Goal: Task Accomplishment & Management: Use online tool/utility

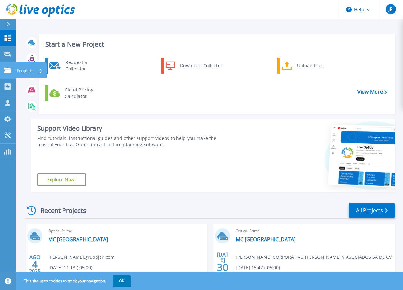
click at [9, 70] on icon at bounding box center [8, 70] width 8 height 5
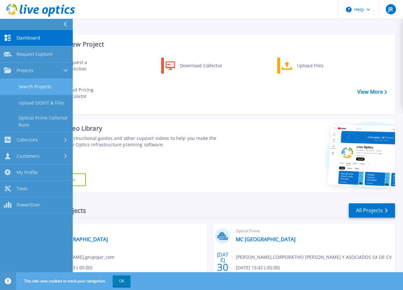
click at [49, 90] on link "Search Projects" at bounding box center [36, 87] width 73 height 16
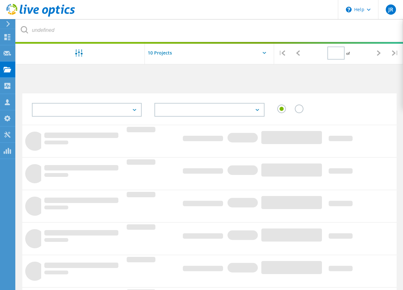
type input "1"
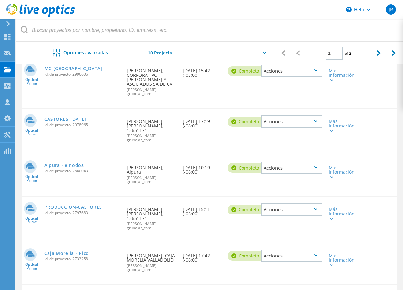
scroll to position [128, 0]
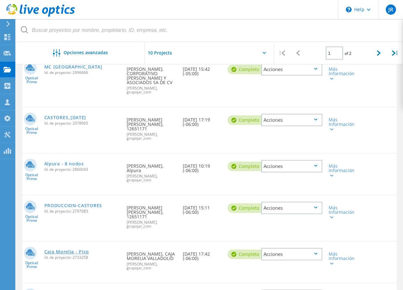
click at [84, 250] on link "Caja Morelia - Pico" at bounding box center [66, 252] width 45 height 4
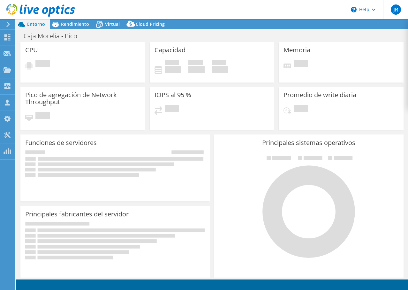
select select "USD"
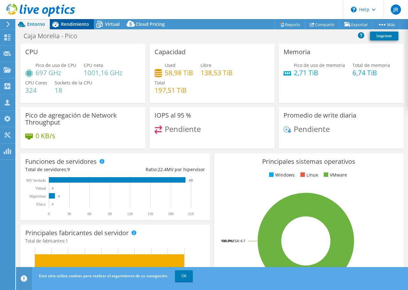
click at [75, 22] on span "Rendimiento" at bounding box center [75, 24] width 28 height 6
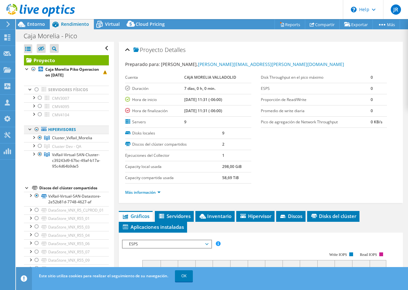
click at [28, 128] on div at bounding box center [30, 129] width 6 height 6
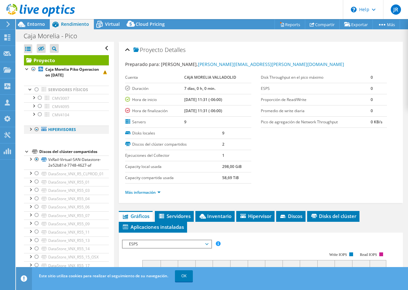
click at [28, 128] on div at bounding box center [30, 129] width 6 height 6
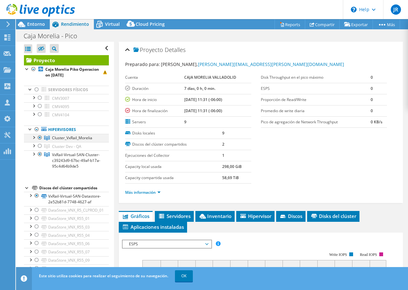
click at [35, 136] on div at bounding box center [33, 137] width 6 height 6
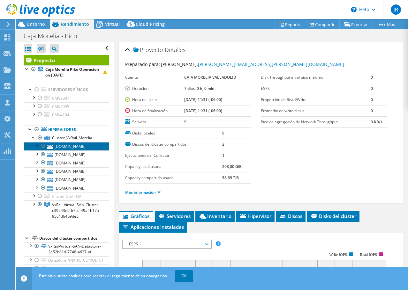
click at [70, 147] on link "cmvesxvxr05.cmv.mx" at bounding box center [66, 146] width 85 height 8
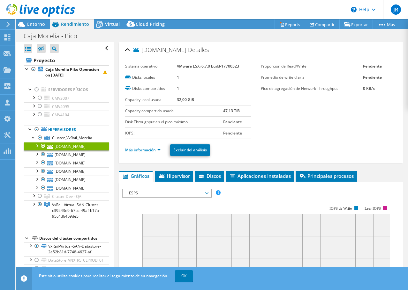
click at [134, 150] on link "Más información" at bounding box center [142, 149] width 35 height 5
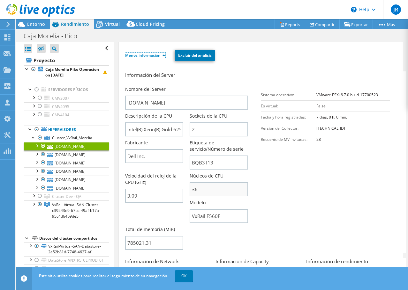
scroll to position [96, 0]
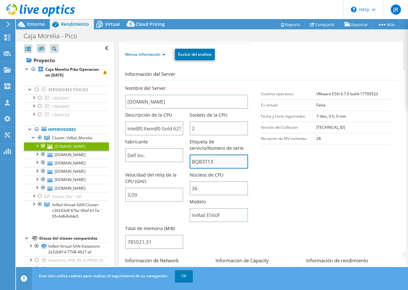
click at [204, 164] on input "BQB3T13" at bounding box center [219, 162] width 58 height 14
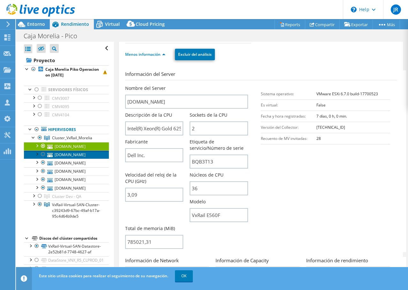
click at [72, 156] on link "cmvesxvxr06.cmv.mx" at bounding box center [66, 155] width 85 height 8
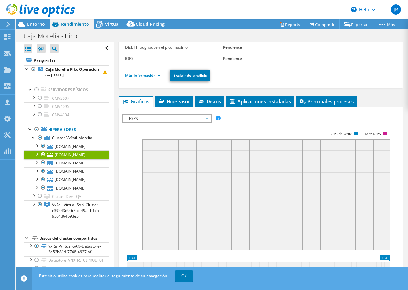
scroll to position [64, 0]
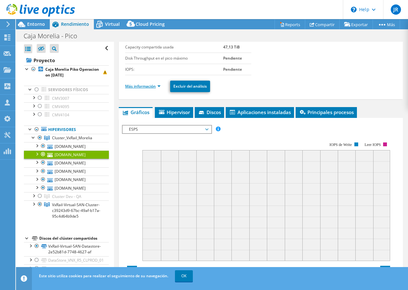
click at [155, 87] on link "Más información" at bounding box center [142, 86] width 35 height 5
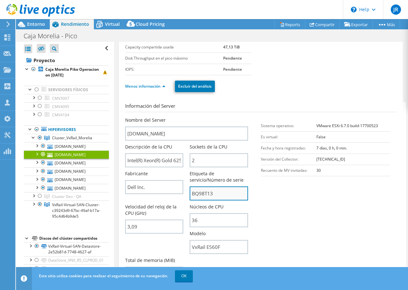
click at [213, 194] on input "BQ98T13" at bounding box center [219, 194] width 58 height 14
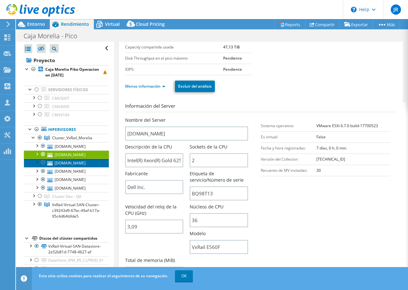
click at [71, 163] on link "cmvesxvxr02.cmv.mx" at bounding box center [66, 163] width 85 height 8
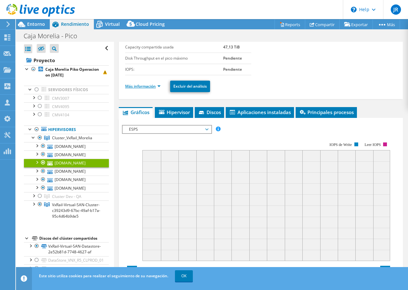
click at [150, 88] on link "Más información" at bounding box center [142, 86] width 35 height 5
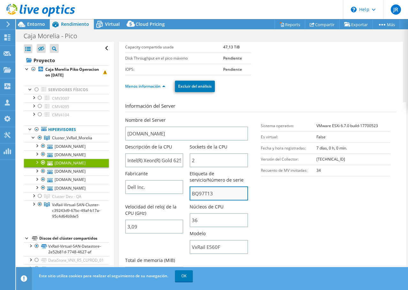
click at [199, 196] on input "BQ97T13" at bounding box center [219, 194] width 58 height 14
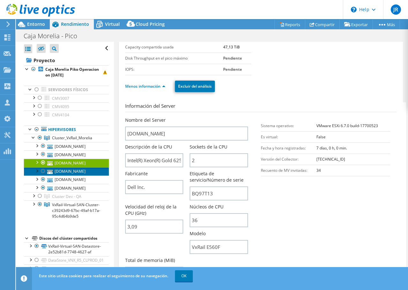
click at [85, 174] on link "cmvesxvxr01.cmv.mx" at bounding box center [66, 172] width 85 height 8
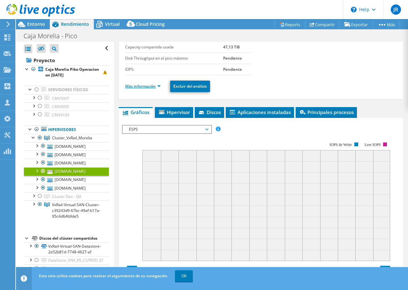
click at [152, 85] on link "Más información" at bounding box center [142, 86] width 35 height 5
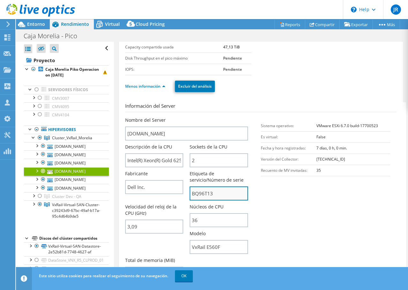
click at [208, 198] on input "BQ96T13" at bounding box center [219, 194] width 58 height 14
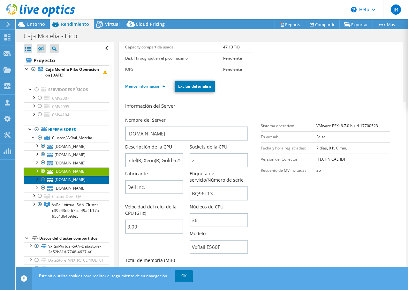
drag, startPoint x: 85, startPoint y: 181, endPoint x: 89, endPoint y: 182, distance: 3.9
click at [85, 181] on link "cmvesxvxr04.cmv.mx" at bounding box center [66, 180] width 85 height 8
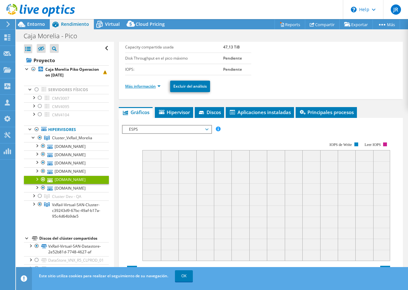
click at [143, 85] on link "Más información" at bounding box center [142, 86] width 35 height 5
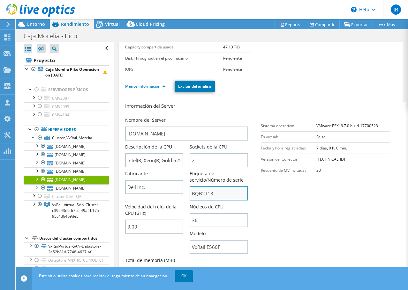
click at [201, 197] on input "BQB2T13" at bounding box center [219, 194] width 58 height 14
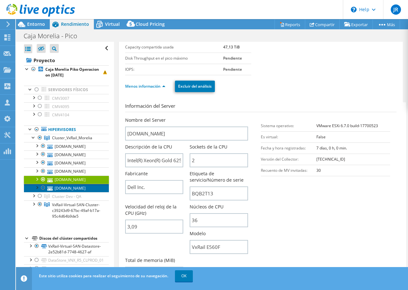
click at [59, 190] on link "cmvesxvxr03.cmv.mx" at bounding box center [66, 188] width 85 height 8
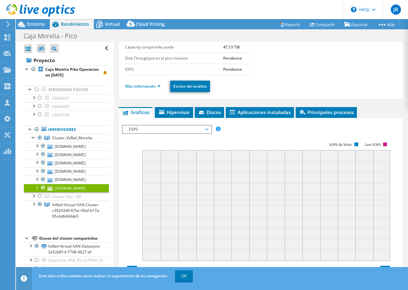
click at [138, 83] on li "Más información" at bounding box center [144, 86] width 39 height 7
click at [147, 86] on link "Más información" at bounding box center [142, 86] width 35 height 5
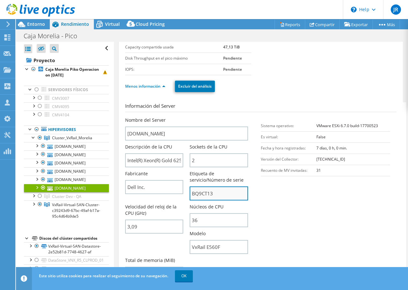
click at [202, 195] on input "BQ9CT13" at bounding box center [219, 194] width 58 height 14
click at [38, 197] on div at bounding box center [40, 196] width 6 height 8
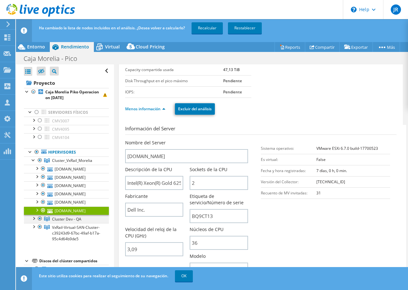
click at [35, 218] on div at bounding box center [33, 218] width 6 height 6
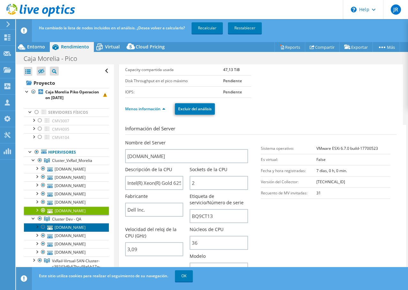
click at [79, 225] on link "cmvesxucs03.cmv.mx" at bounding box center [66, 227] width 85 height 8
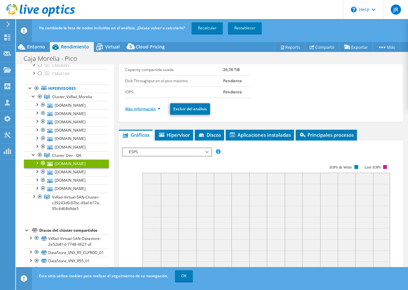
click at [149, 111] on link "Más información" at bounding box center [142, 108] width 35 height 5
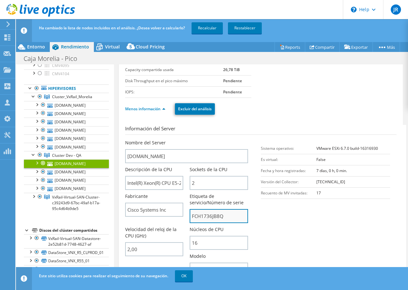
click at [208, 217] on input "FCH1736JB8Q" at bounding box center [219, 216] width 58 height 14
click at [214, 219] on input "FCH1736JB8Q" at bounding box center [219, 216] width 58 height 14
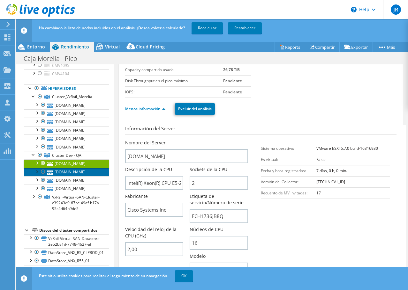
click at [68, 173] on link "cmvesxucs07.cmv.mx" at bounding box center [66, 172] width 85 height 8
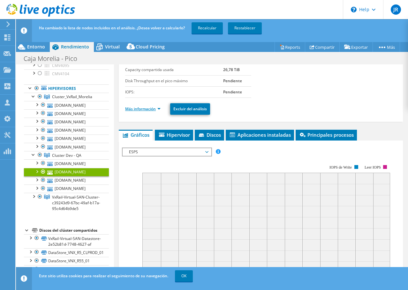
click at [150, 109] on link "Más información" at bounding box center [142, 108] width 35 height 5
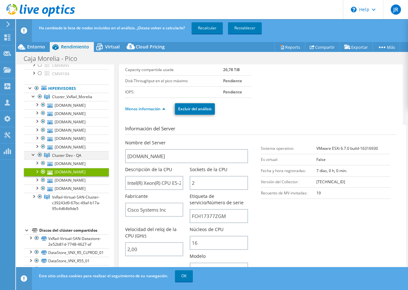
click at [40, 155] on div at bounding box center [40, 155] width 6 height 8
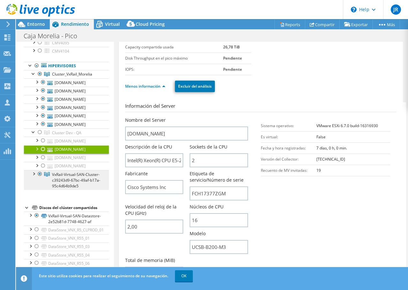
scroll to position [0, 0]
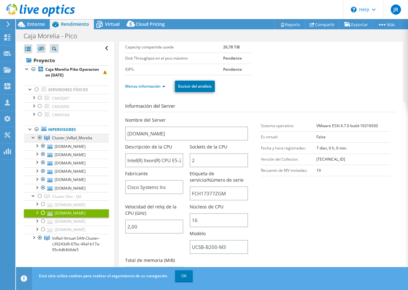
click at [33, 136] on div at bounding box center [33, 137] width 6 height 6
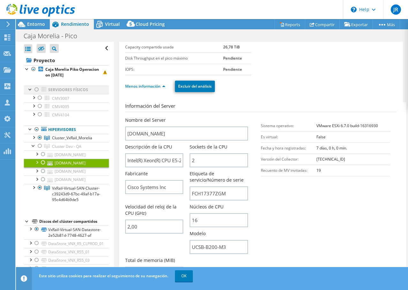
click at [34, 89] on div at bounding box center [37, 90] width 6 height 8
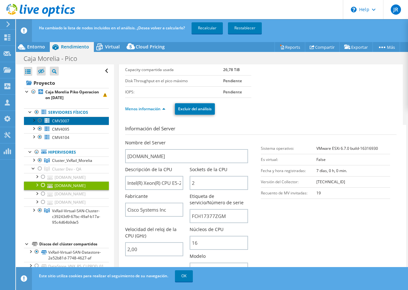
click at [63, 117] on link "CMV3007" at bounding box center [66, 121] width 85 height 8
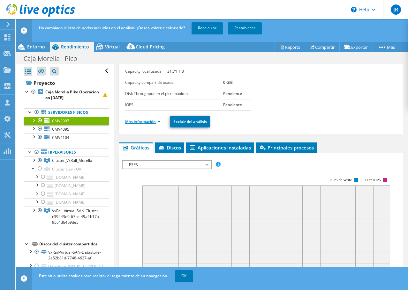
click at [144, 121] on link "Más información" at bounding box center [142, 121] width 35 height 5
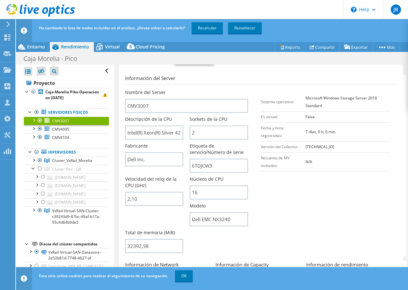
scroll to position [128, 0]
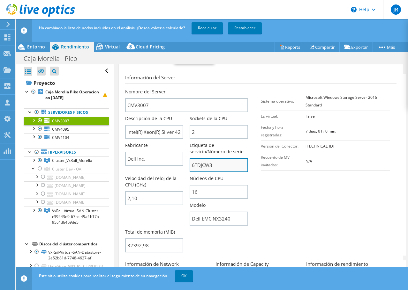
click at [206, 167] on input "6TDJCW3" at bounding box center [219, 165] width 58 height 14
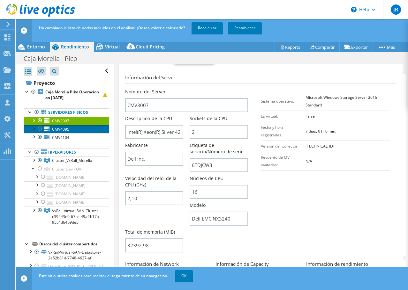
click at [61, 132] on span "CMV4095" at bounding box center [60, 129] width 17 height 5
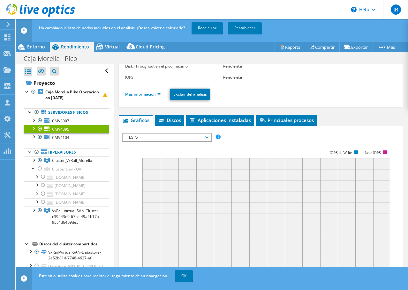
scroll to position [64, 0]
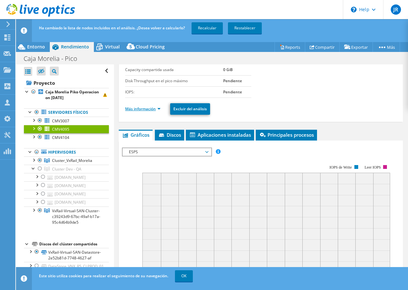
click at [142, 108] on link "Más información" at bounding box center [142, 108] width 35 height 5
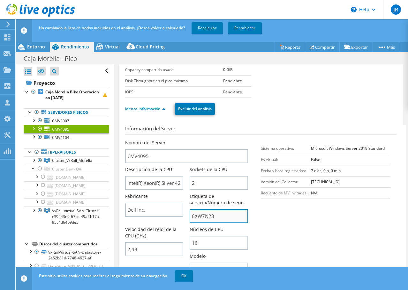
click at [205, 215] on input "6XW7N23" at bounding box center [219, 216] width 58 height 14
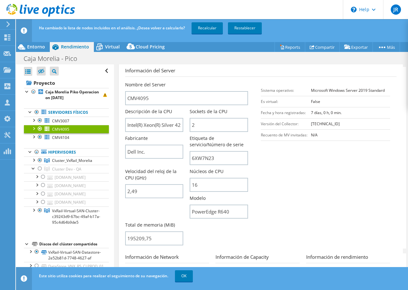
scroll to position [128, 0]
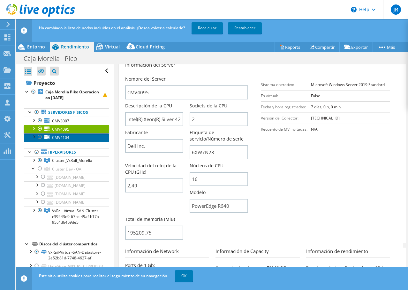
click at [53, 134] on link "CMV4104" at bounding box center [66, 137] width 85 height 8
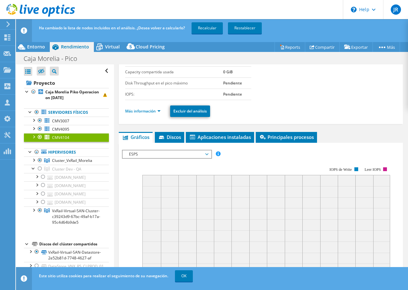
scroll to position [60, 0]
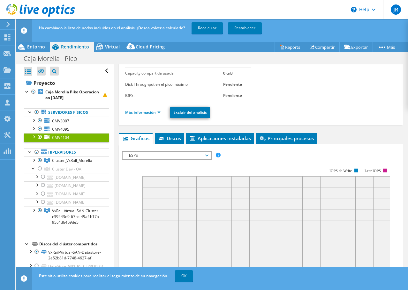
click at [150, 116] on li "Más información" at bounding box center [144, 112] width 39 height 7
click at [153, 114] on link "Más información" at bounding box center [142, 112] width 35 height 5
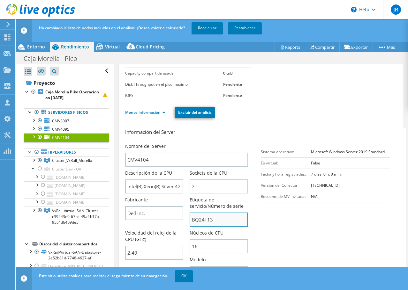
click at [207, 217] on input "BQ24T13" at bounding box center [219, 220] width 58 height 14
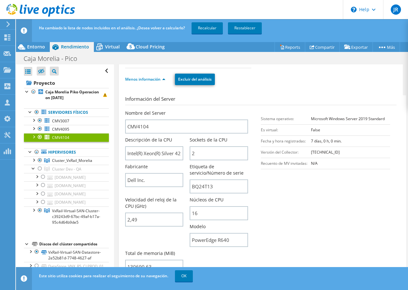
scroll to position [124, 0]
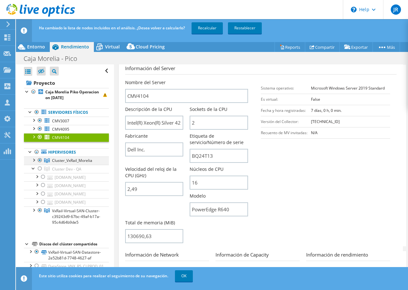
click at [34, 161] on div at bounding box center [33, 160] width 6 height 6
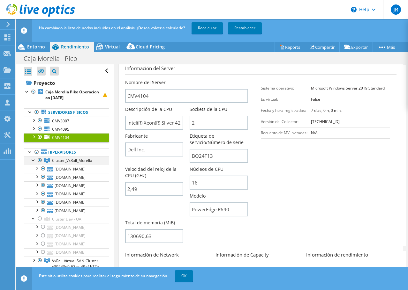
click at [34, 161] on div at bounding box center [33, 160] width 6 height 6
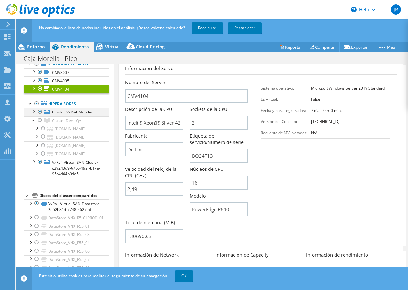
scroll to position [0, 0]
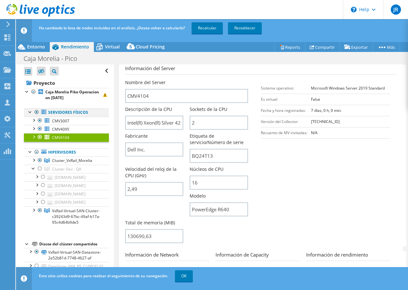
click at [30, 109] on div at bounding box center [30, 112] width 6 height 6
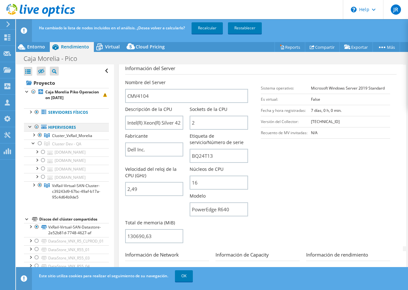
click at [32, 126] on div at bounding box center [30, 126] width 6 height 6
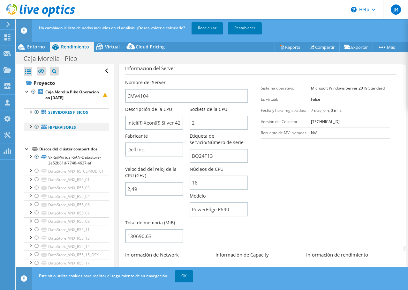
click at [32, 126] on div at bounding box center [30, 126] width 6 height 6
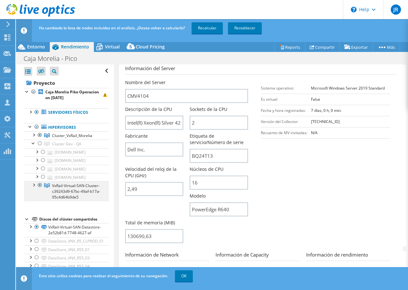
click at [34, 183] on div at bounding box center [33, 185] width 6 height 6
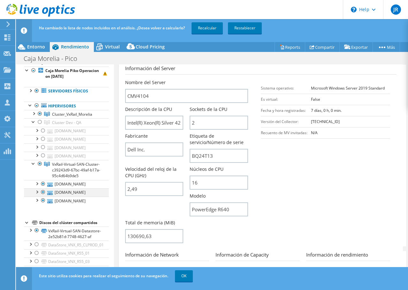
scroll to position [32, 0]
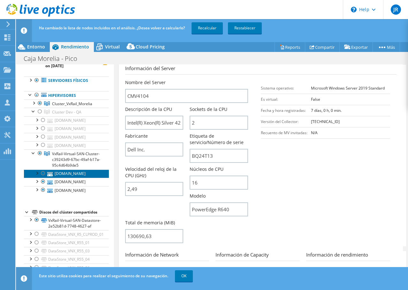
click at [70, 178] on link "cmvesxvxr07.cmv.mx" at bounding box center [66, 174] width 85 height 8
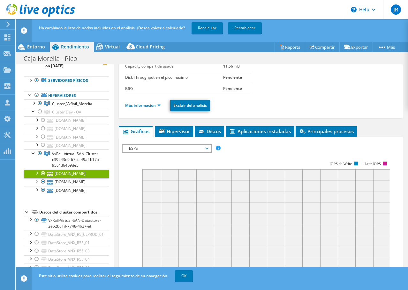
scroll to position [27, 0]
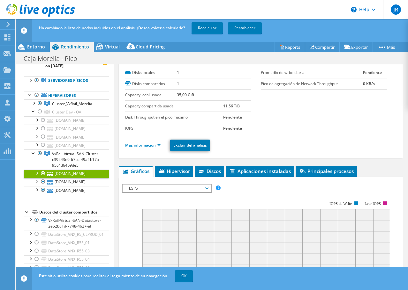
click at [152, 144] on link "Más información" at bounding box center [142, 145] width 35 height 5
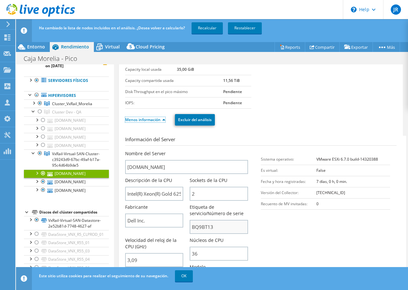
scroll to position [91, 0]
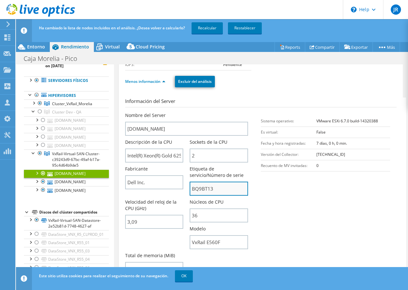
click at [210, 186] on input "BQ9BT13" at bounding box center [219, 189] width 58 height 14
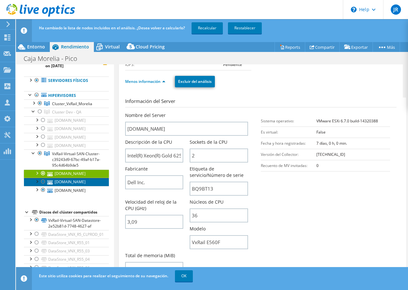
click at [71, 184] on link "cmvesxvxr09.cmv.mx" at bounding box center [66, 182] width 85 height 8
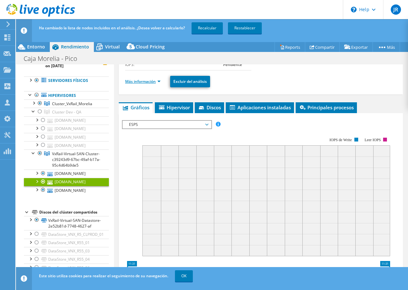
click at [143, 84] on link "Más información" at bounding box center [142, 81] width 35 height 5
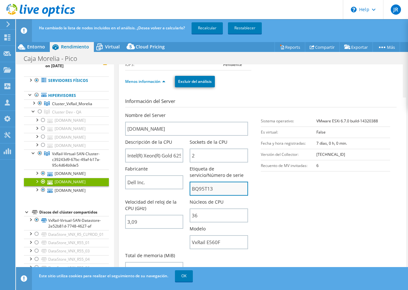
click at [206, 192] on input "BQ95T13" at bounding box center [219, 189] width 58 height 14
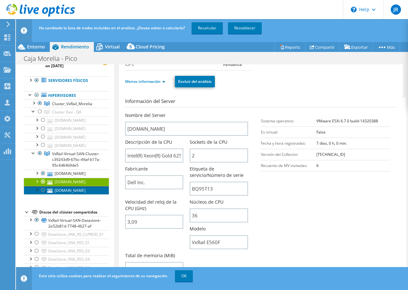
click at [64, 195] on link "cmvesxvxr08.cmv.mx" at bounding box center [66, 190] width 85 height 8
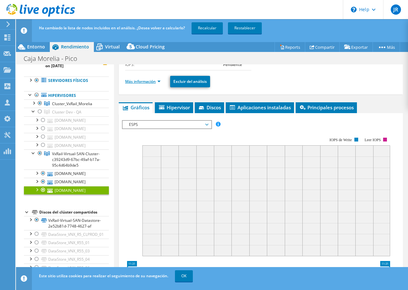
click at [146, 81] on link "Más información" at bounding box center [142, 81] width 35 height 5
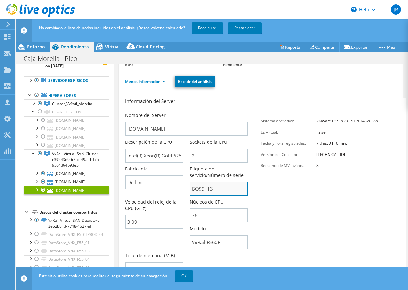
click at [206, 187] on input "BQ99T13" at bounding box center [219, 189] width 58 height 14
